Goal: Information Seeking & Learning: Learn about a topic

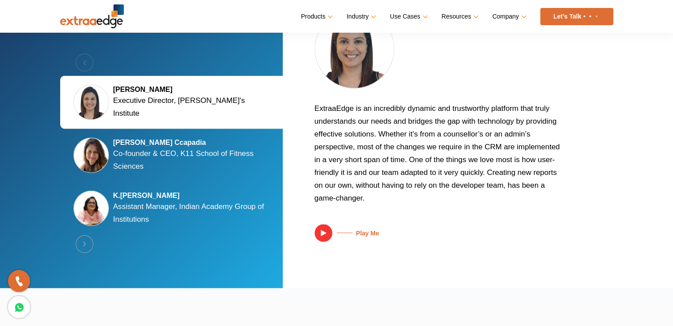
scroll to position [1680, 0]
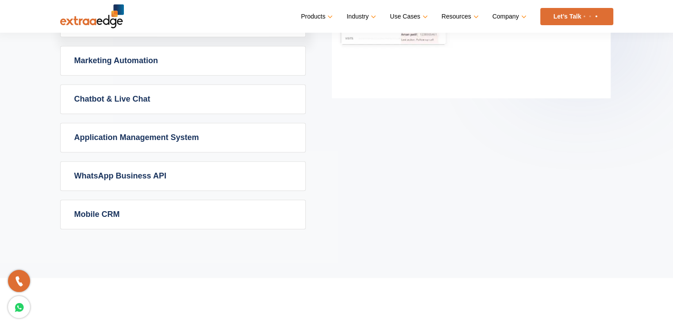
scroll to position [752, 0]
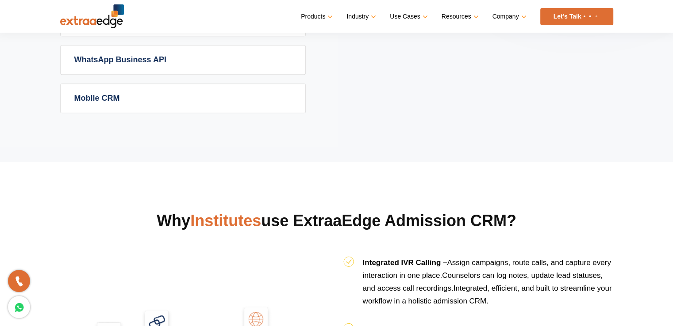
click at [253, 101] on link "Mobile CRM" at bounding box center [183, 98] width 245 height 29
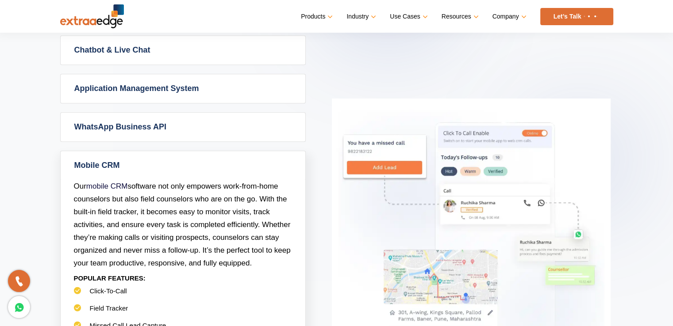
scroll to position [440, 0]
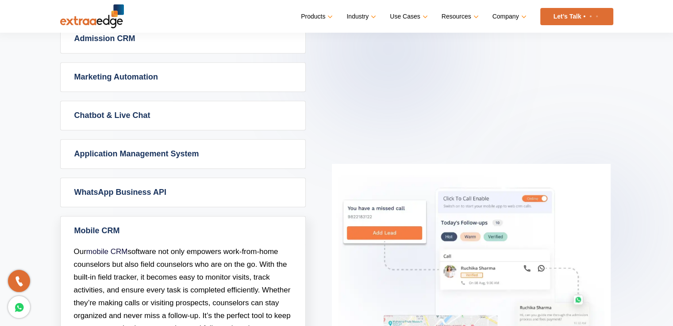
click at [204, 195] on link "WhatsApp Business API" at bounding box center [183, 192] width 245 height 29
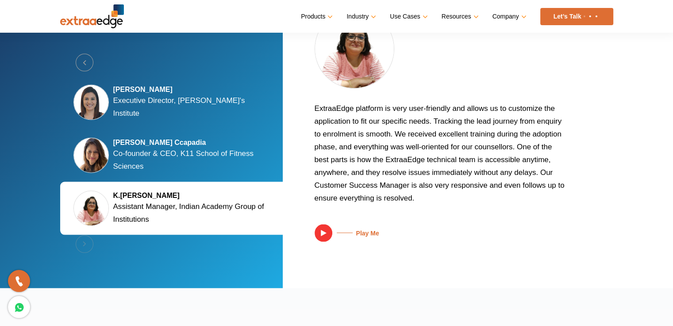
scroll to position [1714, 0]
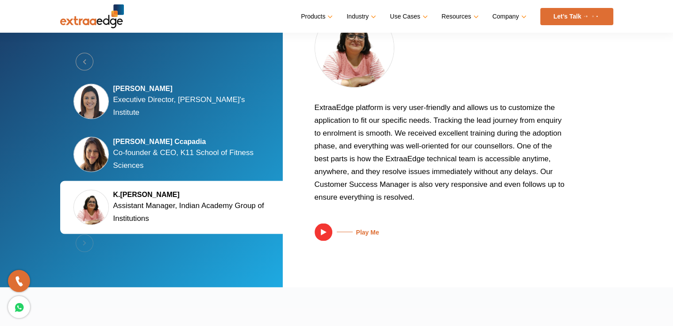
click at [104, 144] on img at bounding box center [90, 154] width 35 height 35
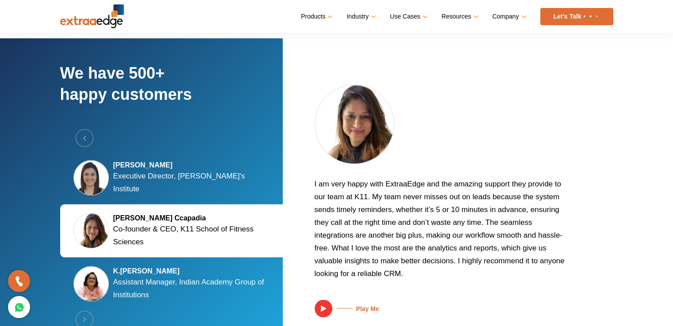
scroll to position [1592, 0]
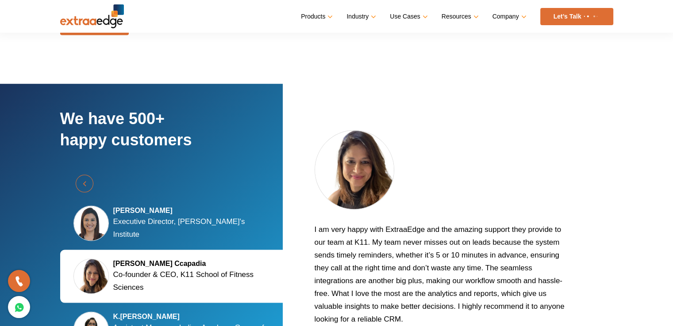
click at [85, 183] on button "Previous" at bounding box center [85, 184] width 18 height 18
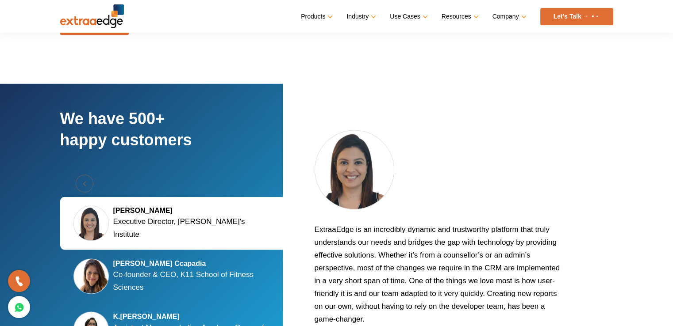
click at [85, 183] on div "Previous Silky Jain Marwah Executive Director, Tula's Institute Kalyani Kaizzad…" at bounding box center [173, 277] width 226 height 204
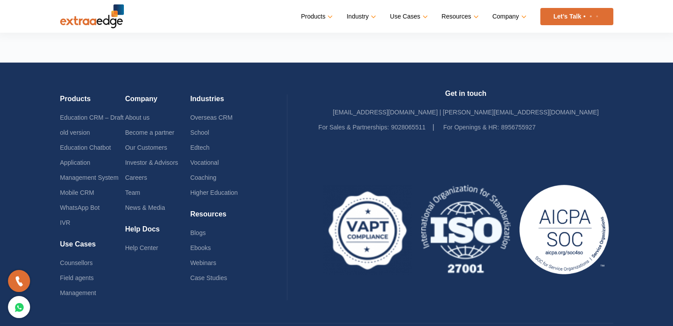
scroll to position [2168, 0]
